Goal: Information Seeking & Learning: Learn about a topic

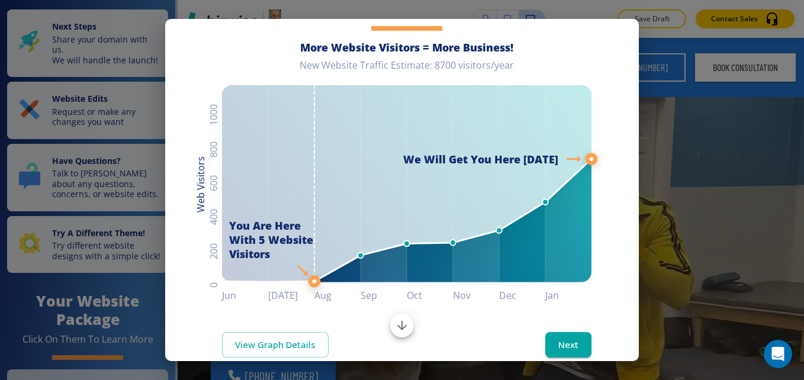
scroll to position [94, 0]
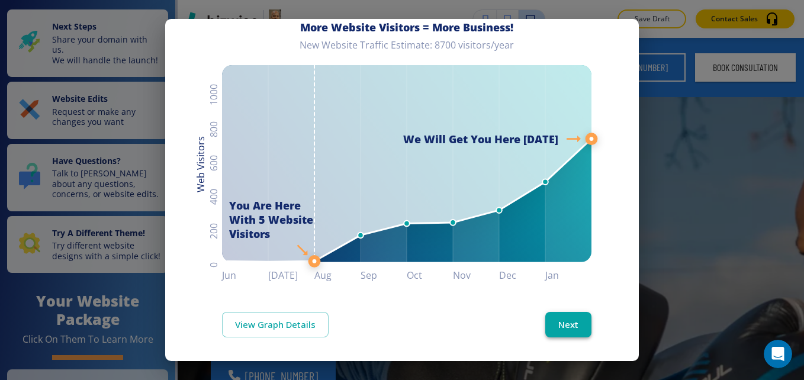
click at [554, 320] on button "Next" at bounding box center [568, 324] width 46 height 25
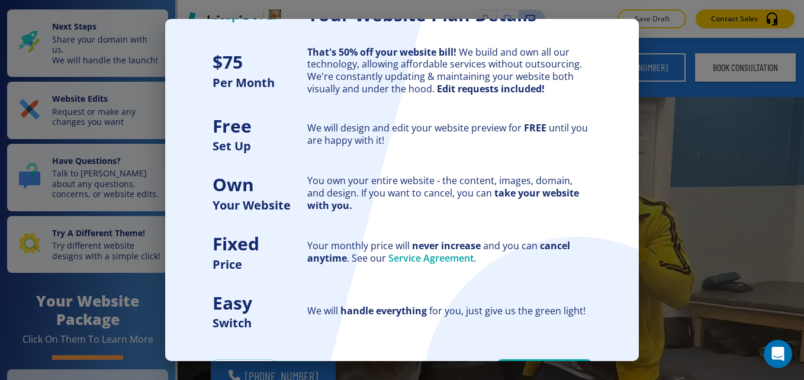
scroll to position [106, 0]
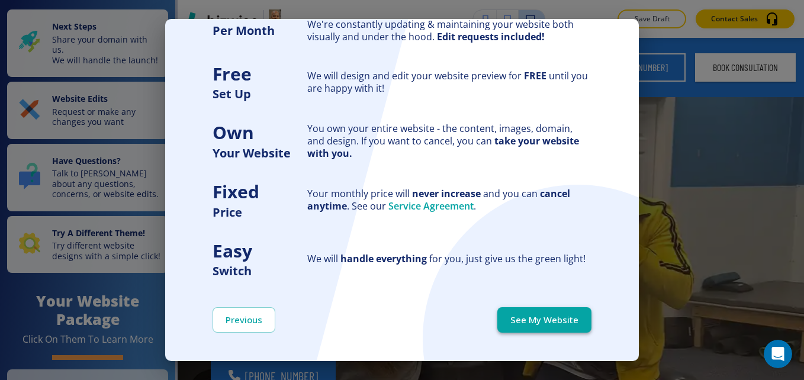
click at [550, 323] on button "See My Website" at bounding box center [544, 319] width 94 height 25
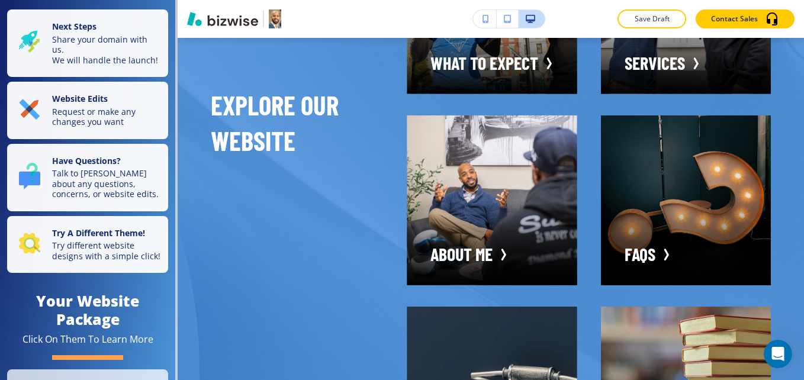
scroll to position [2343, 0]
